Goal: Check status: Check status

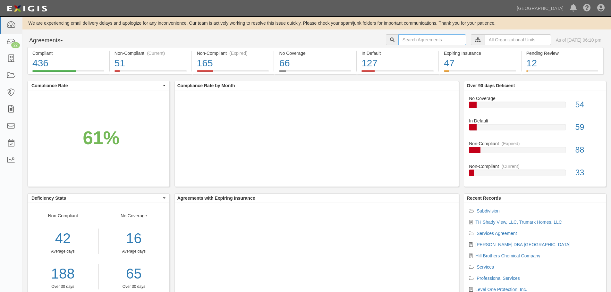
click at [401, 40] on input "text" at bounding box center [432, 39] width 68 height 11
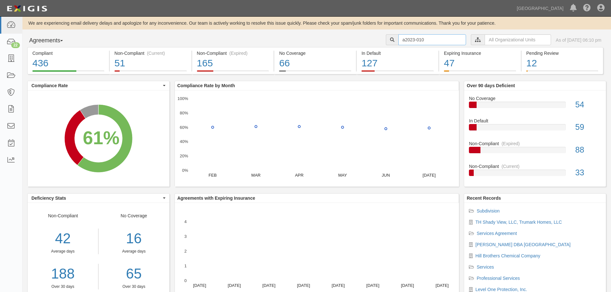
type input "a2023-010"
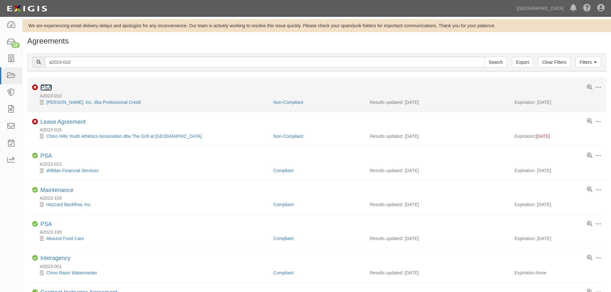
click at [44, 88] on link "PSA" at bounding box center [46, 87] width 12 height 6
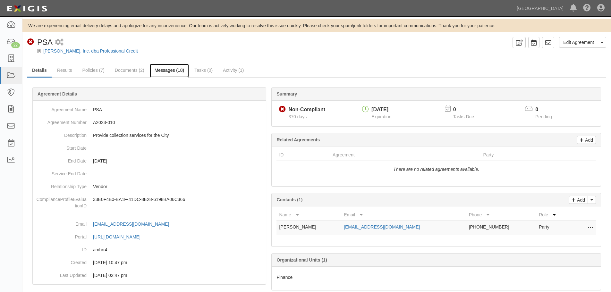
click at [186, 72] on link "Messages (18)" at bounding box center [169, 71] width 39 height 14
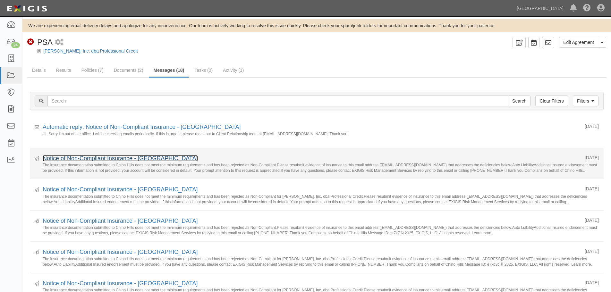
click at [116, 160] on link "Notice of Non-Compliant Insurance - Chino Hills" at bounding box center [120, 158] width 155 height 6
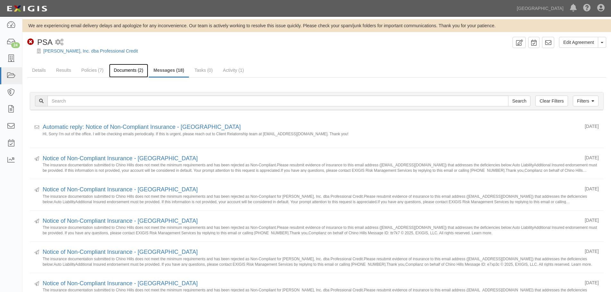
click at [122, 71] on link "Documents (2)" at bounding box center [128, 71] width 39 height 14
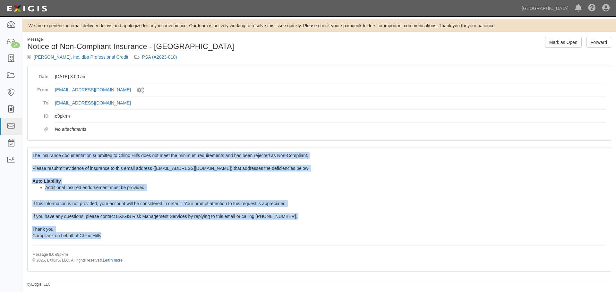
drag, startPoint x: 113, startPoint y: 236, endPoint x: 30, endPoint y: 158, distance: 114.1
click at [30, 158] on div "The insurance documentation submitted to Chino Hills does not meet the minimum …" at bounding box center [319, 209] width 583 height 123
copy span "The insurance documentation submitted to Chino Hills does not meet the minimum …"
click at [163, 182] on div "The insurance documentation submitted to Chino Hills does not meet the minimum …" at bounding box center [319, 209] width 583 height 123
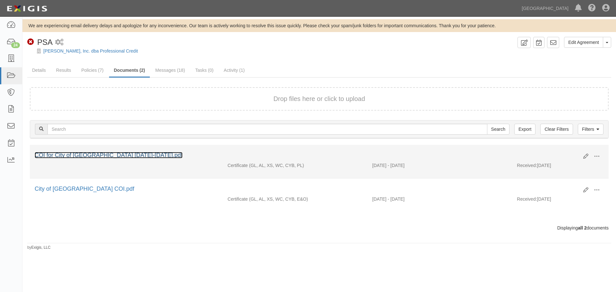
click at [130, 153] on link "COI for City of Chino Hills 2025-2026.pdf" at bounding box center [109, 155] width 148 height 6
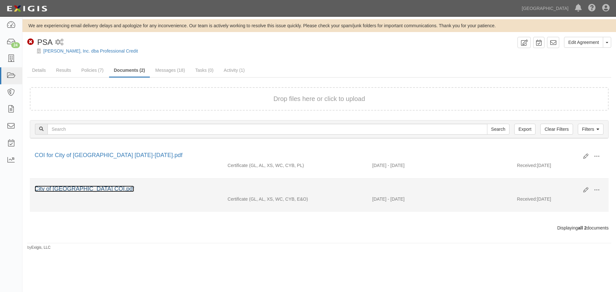
click at [68, 189] on link "City of Chino Hills COI.pdf" at bounding box center [84, 189] width 99 height 6
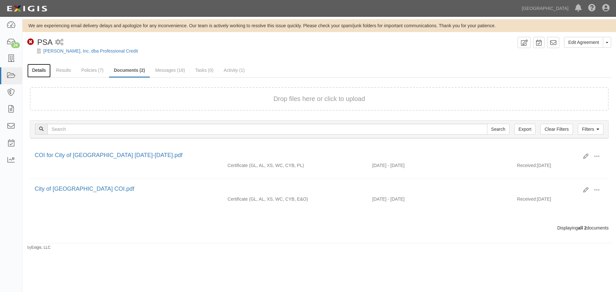
click at [33, 65] on link "Details" at bounding box center [38, 71] width 23 height 14
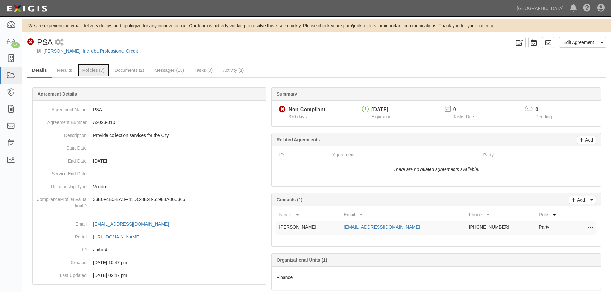
click at [100, 72] on link "Policies (7)" at bounding box center [94, 70] width 32 height 13
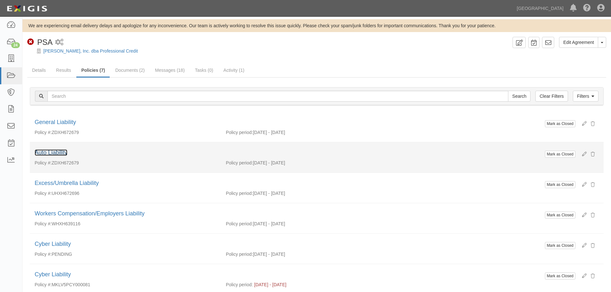
click at [53, 152] on link "Auto Liability" at bounding box center [51, 152] width 33 height 6
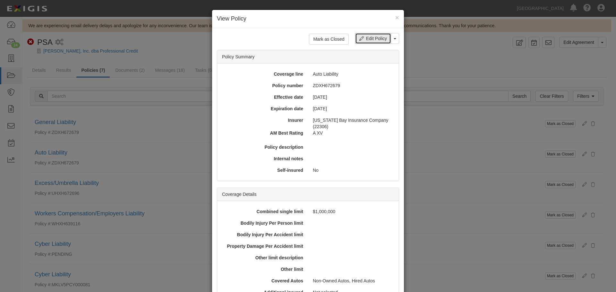
click at [368, 38] on link "Edit Policy" at bounding box center [373, 38] width 36 height 11
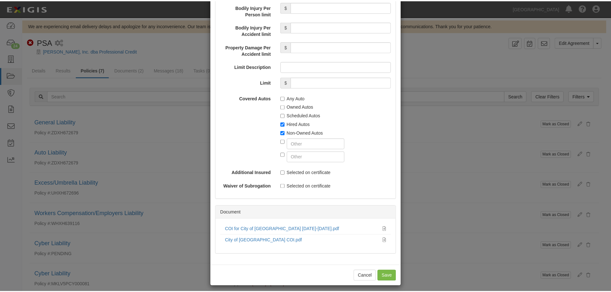
scroll to position [207, 0]
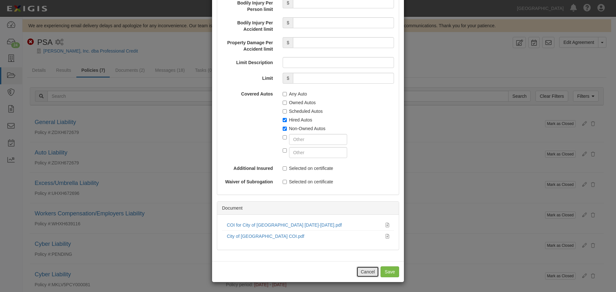
click at [371, 272] on button "Cancel" at bounding box center [367, 272] width 22 height 11
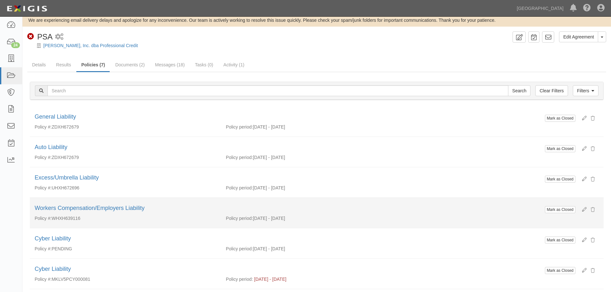
scroll to position [0, 0]
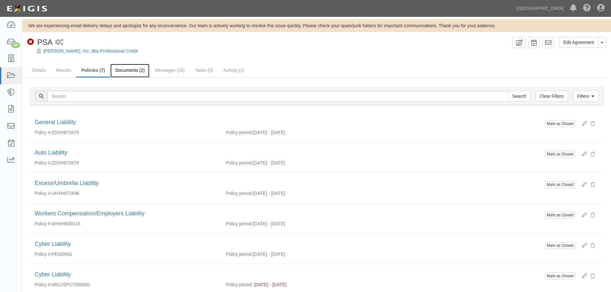
click at [122, 70] on link "Documents (2)" at bounding box center [129, 71] width 39 height 14
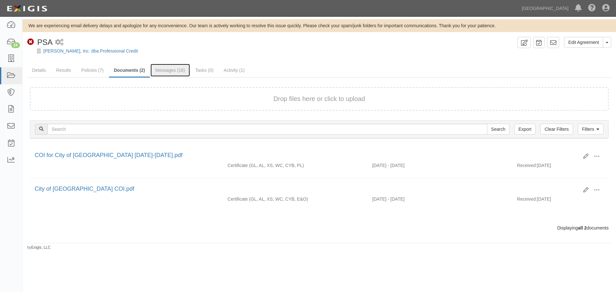
click at [173, 73] on link "Messages (18)" at bounding box center [169, 70] width 39 height 13
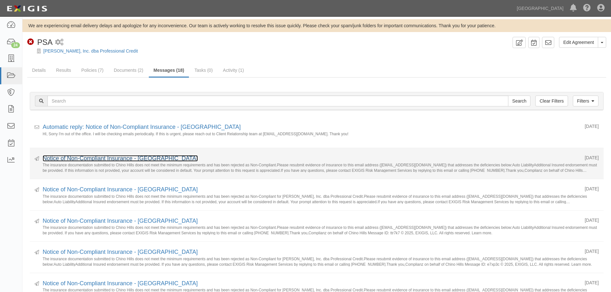
click at [123, 158] on link "Notice of Non-Compliant Insurance - Chino Hills" at bounding box center [120, 158] width 155 height 6
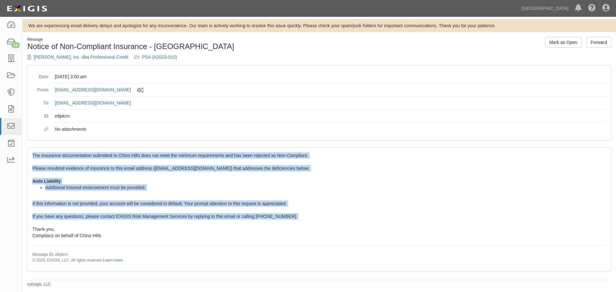
drag, startPoint x: 32, startPoint y: 157, endPoint x: 143, endPoint y: 191, distance: 115.6
click at [292, 223] on div "The insurance documentation submitted to Chino Hills does not meet the minimum …" at bounding box center [319, 209] width 583 height 123
copy span "The insurance documentation submitted to Chino Hills does not meet the minimum …"
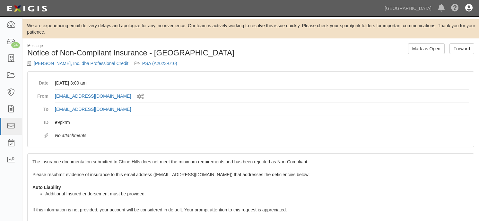
click at [468, 11] on icon at bounding box center [468, 8] width 7 height 8
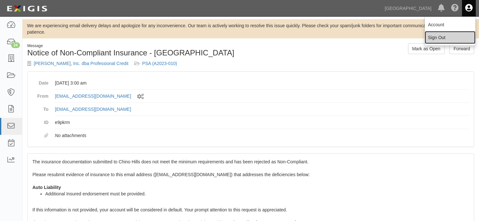
drag, startPoint x: 441, startPoint y: 39, endPoint x: 449, endPoint y: 36, distance: 9.4
click at [441, 39] on link "Sign Out" at bounding box center [449, 37] width 51 height 13
